Goal: Information Seeking & Learning: Learn about a topic

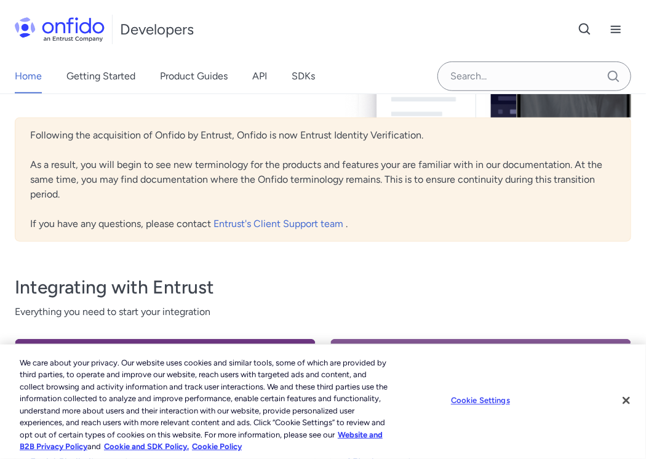
scroll to position [268, 0]
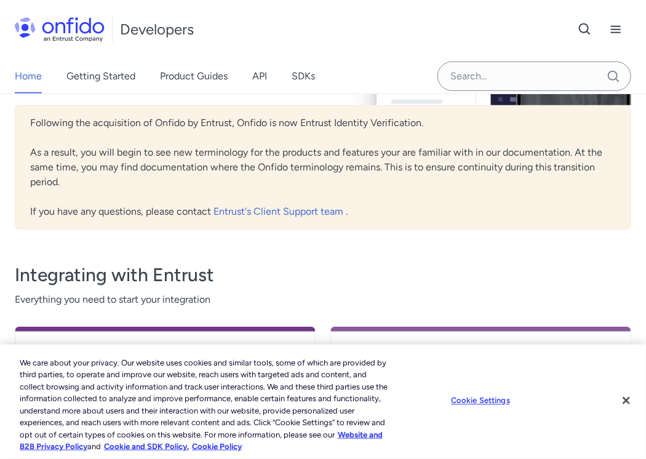
click at [419, 442] on div "We care about your privacy. Our website uses cookies and similar tools, some of…" at bounding box center [323, 402] width 646 height 114
click at [483, 405] on button "Cookie Settings" at bounding box center [481, 401] width 77 height 25
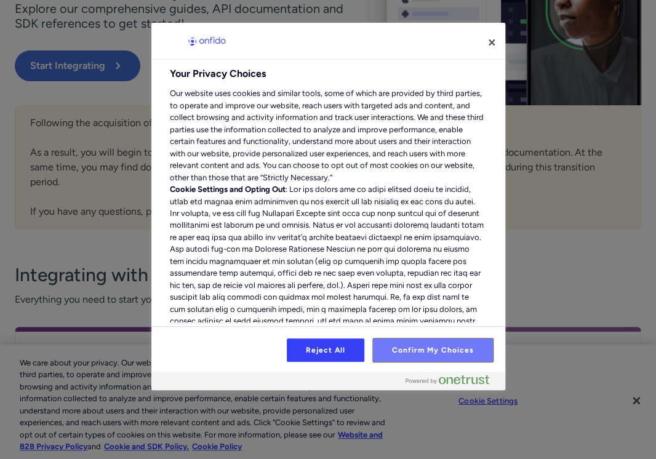
click at [450, 347] on button "Confirm My Choices" at bounding box center [432, 350] width 119 height 23
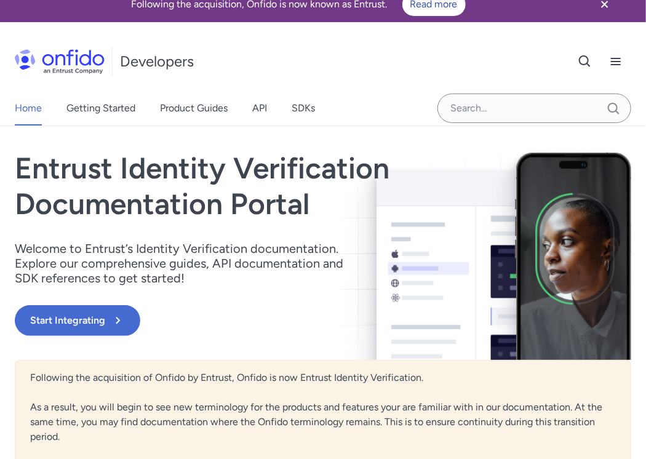
scroll to position [0, 0]
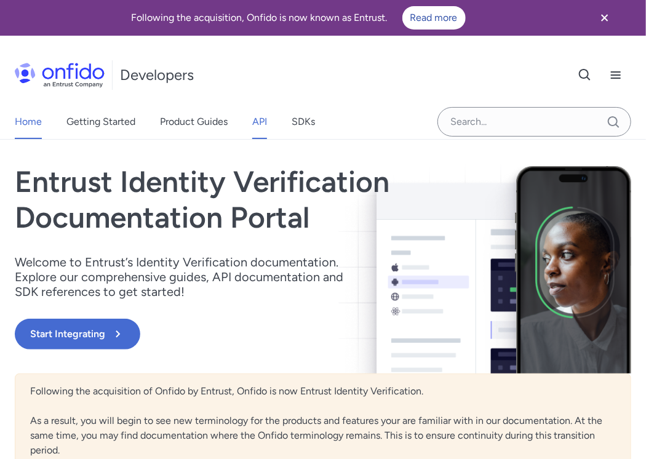
click at [260, 127] on link "API" at bounding box center [259, 122] width 15 height 34
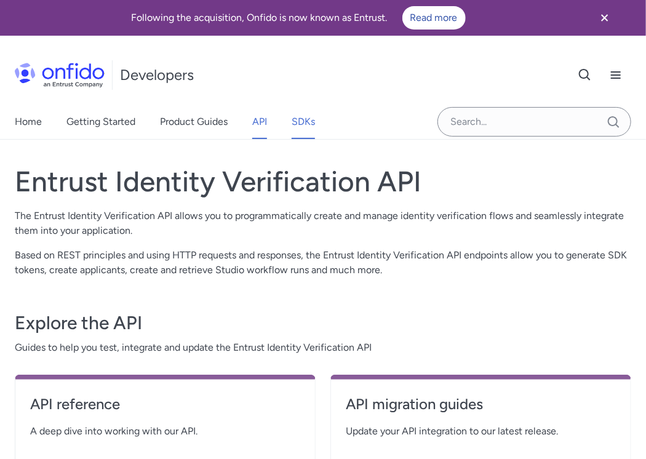
click at [299, 124] on link "SDKs" at bounding box center [303, 122] width 23 height 34
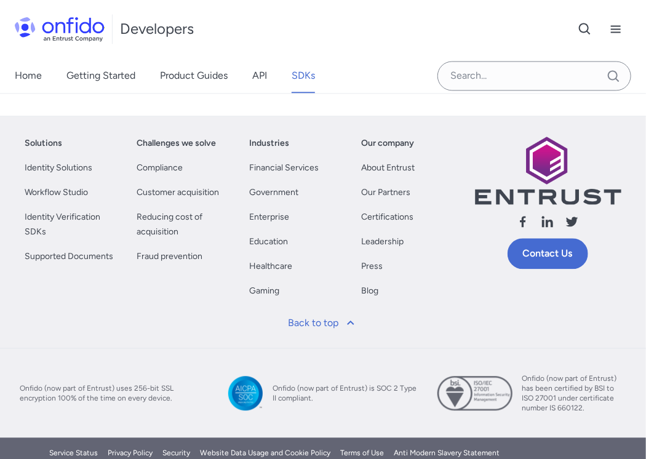
scroll to position [793, 0]
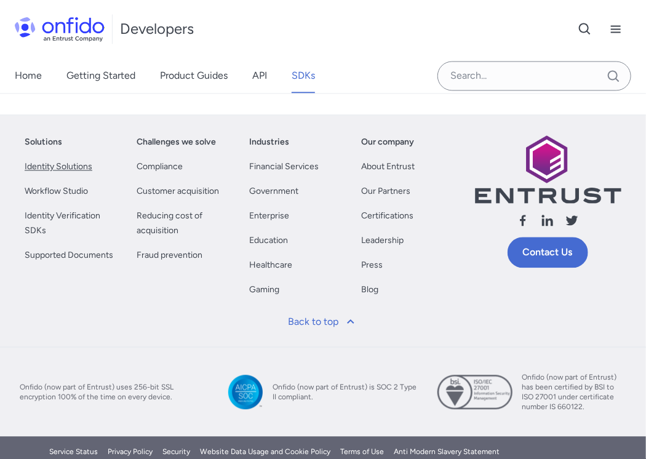
click at [72, 169] on link "Identity Solutions" at bounding box center [59, 167] width 68 height 15
